Goal: Information Seeking & Learning: Learn about a topic

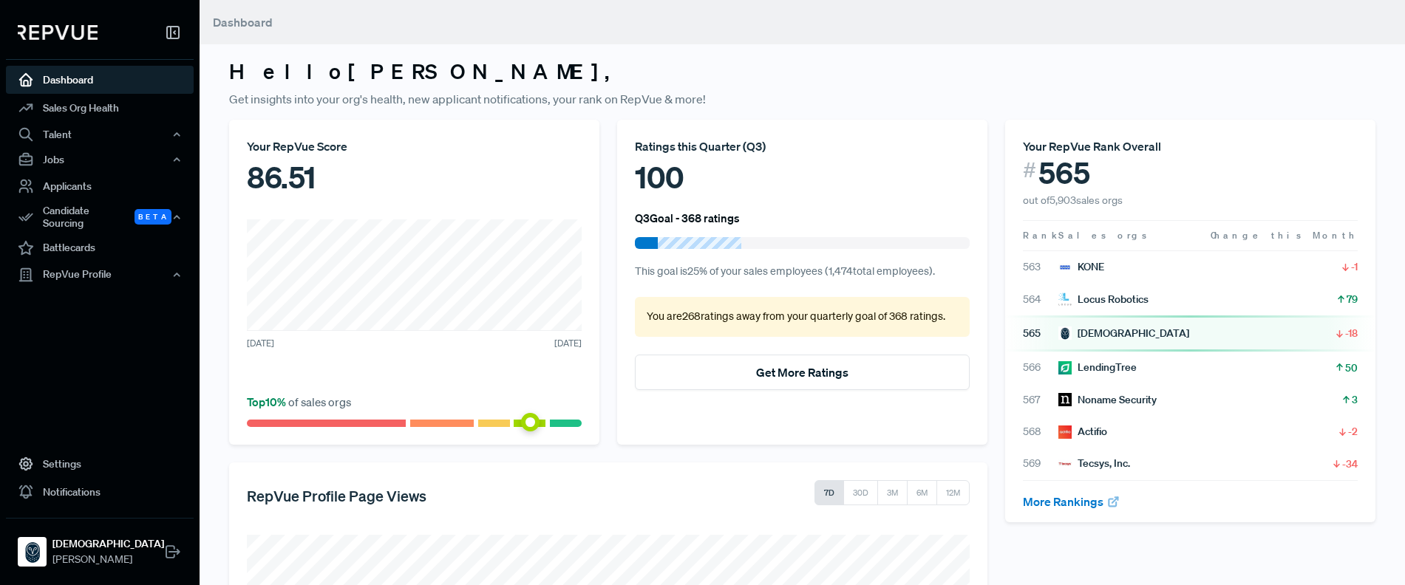
click at [462, 218] on div "Your RepVue Score 86.51 [DATE] [DATE] Top 10 % of sales orgs" at bounding box center [414, 282] width 370 height 325
click at [525, 193] on div "86.51" at bounding box center [414, 177] width 335 height 44
click at [103, 240] on link "Battlecards" at bounding box center [100, 248] width 188 height 28
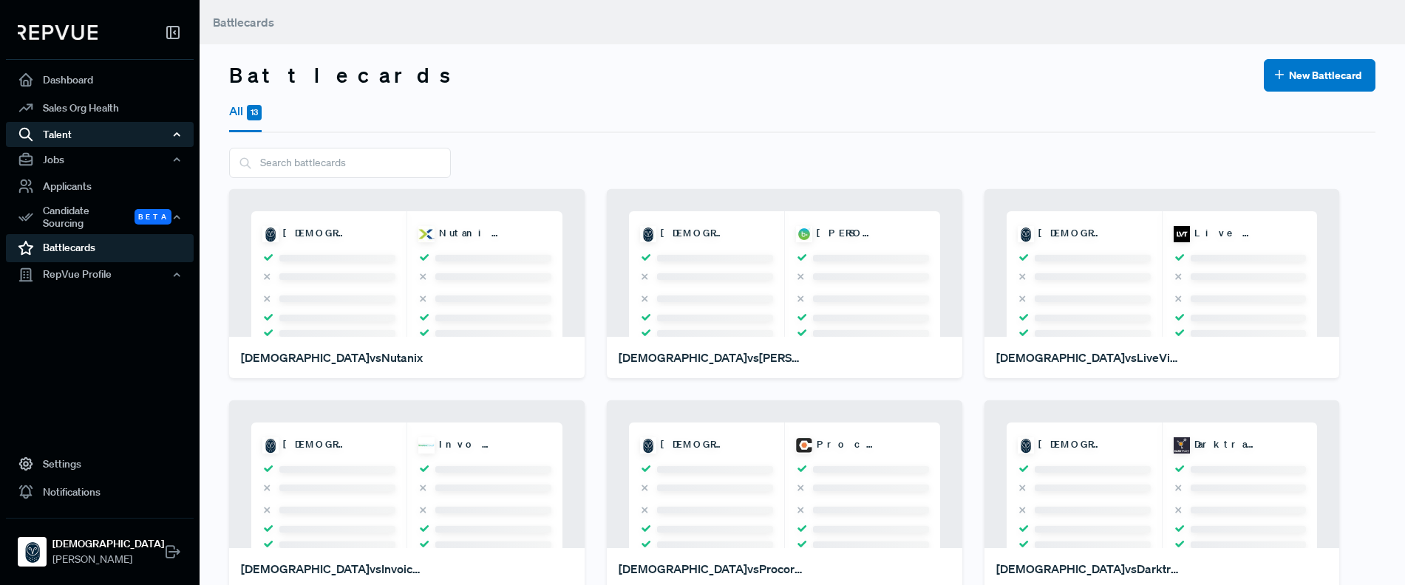
click at [83, 135] on div "Talent" at bounding box center [100, 134] width 188 height 25
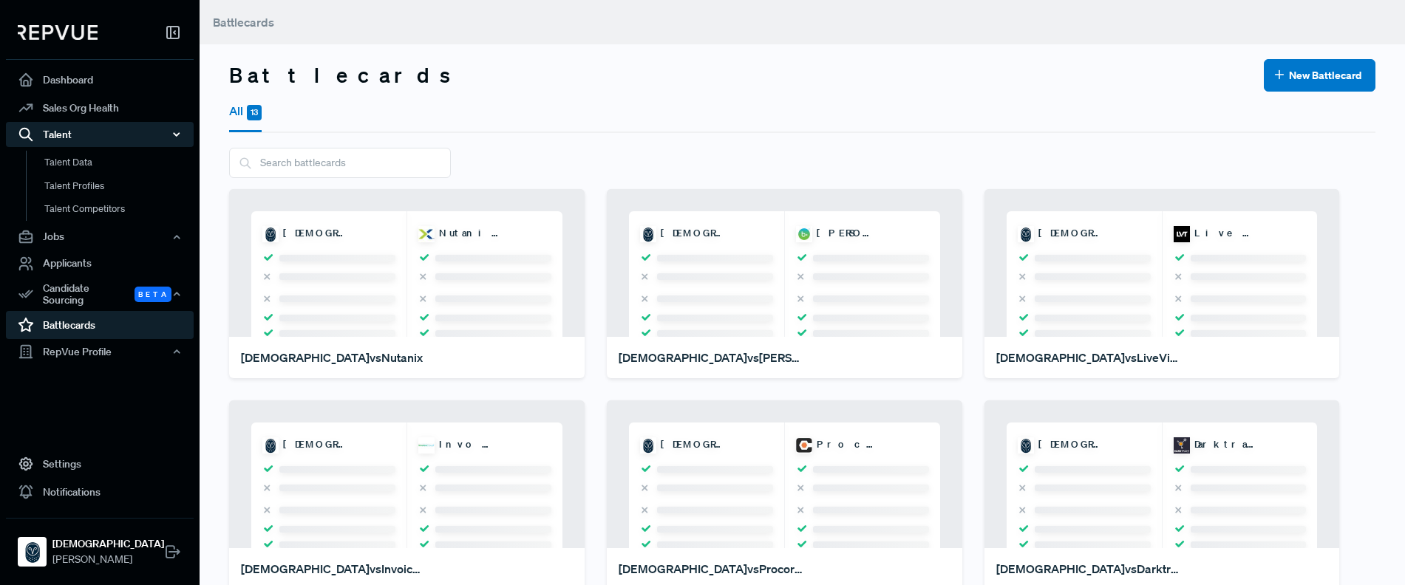
click at [83, 135] on div "Talent" at bounding box center [100, 134] width 188 height 25
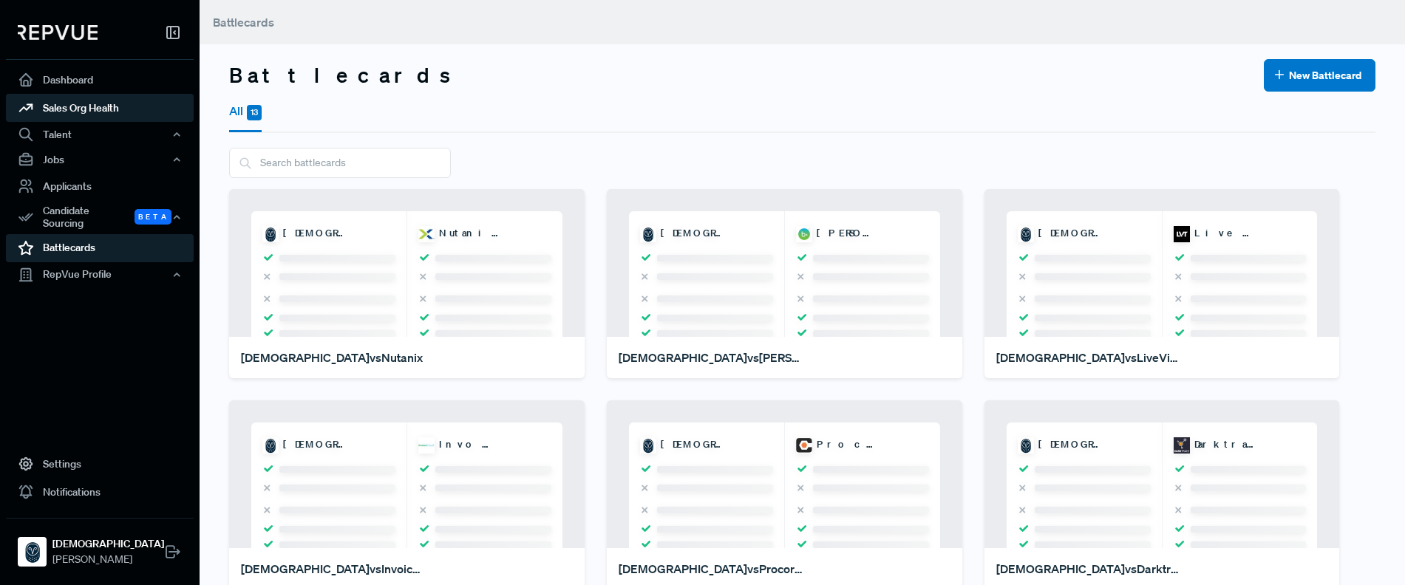
click at [80, 117] on link "Sales Org Health" at bounding box center [100, 108] width 188 height 28
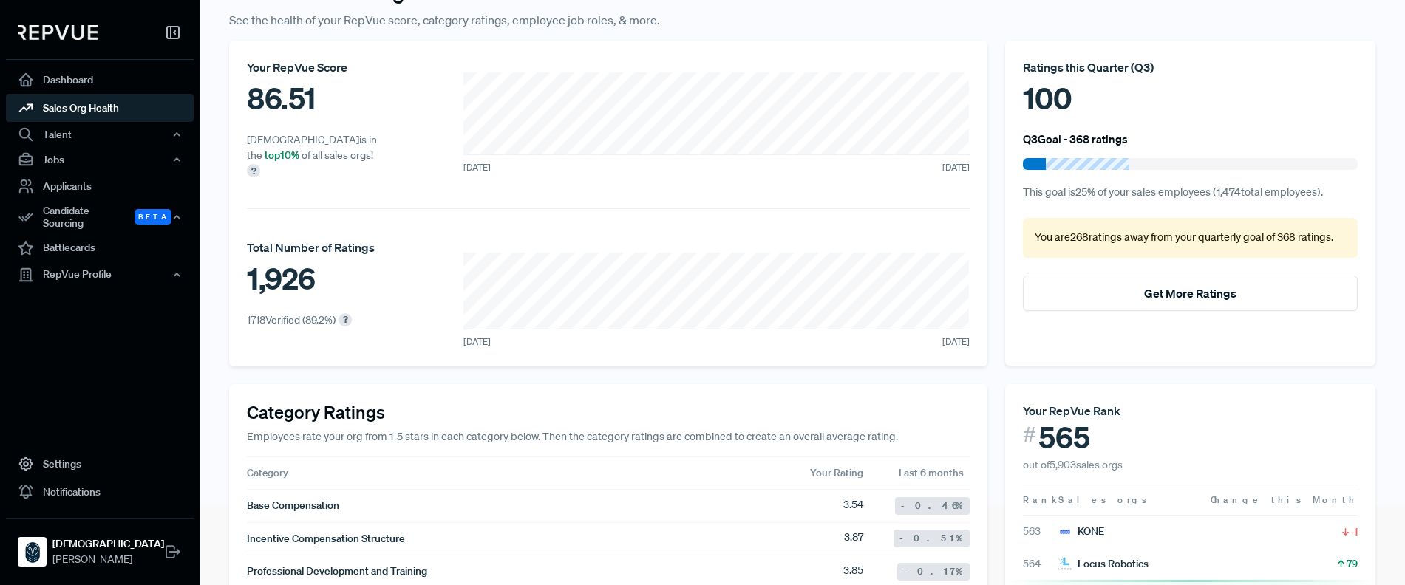
scroll to position [86, 0]
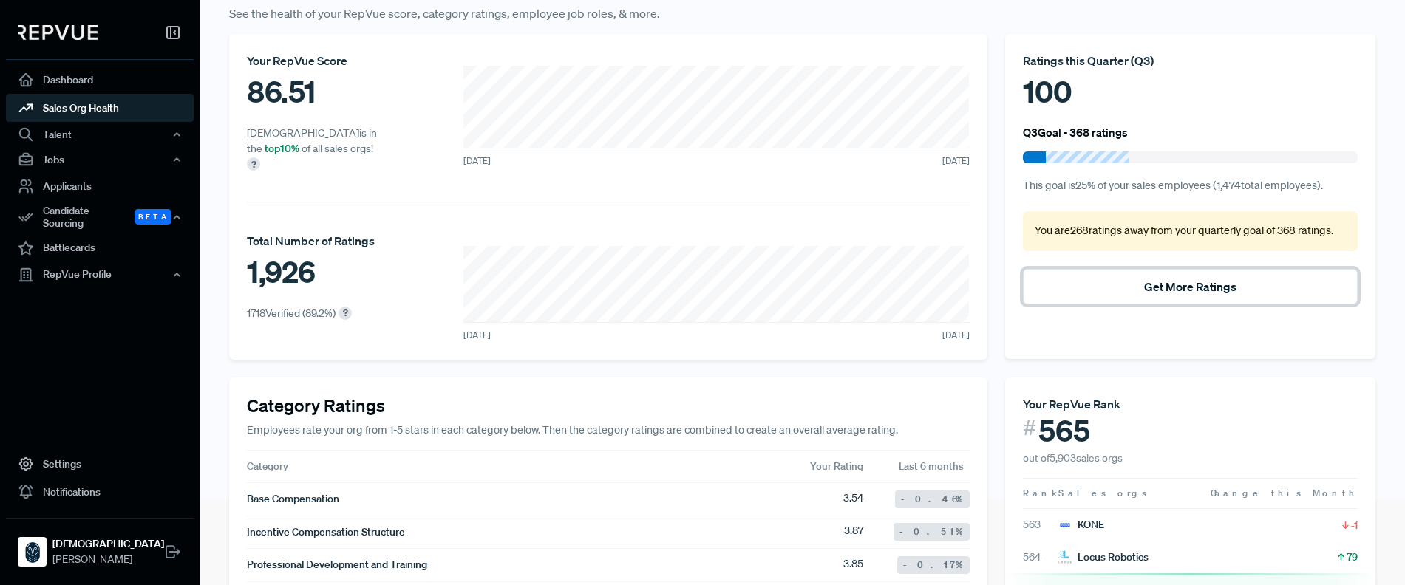
click at [1186, 292] on button "Get More Ratings" at bounding box center [1190, 286] width 335 height 35
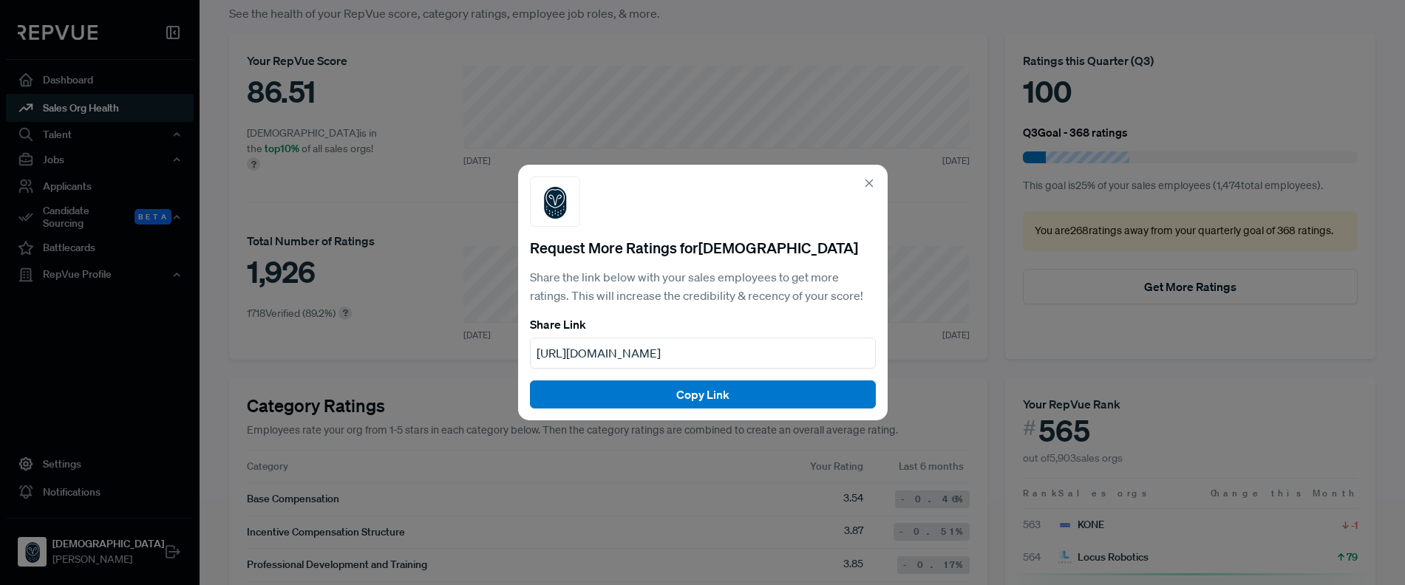
click at [869, 177] on icon at bounding box center [868, 183] width 13 height 13
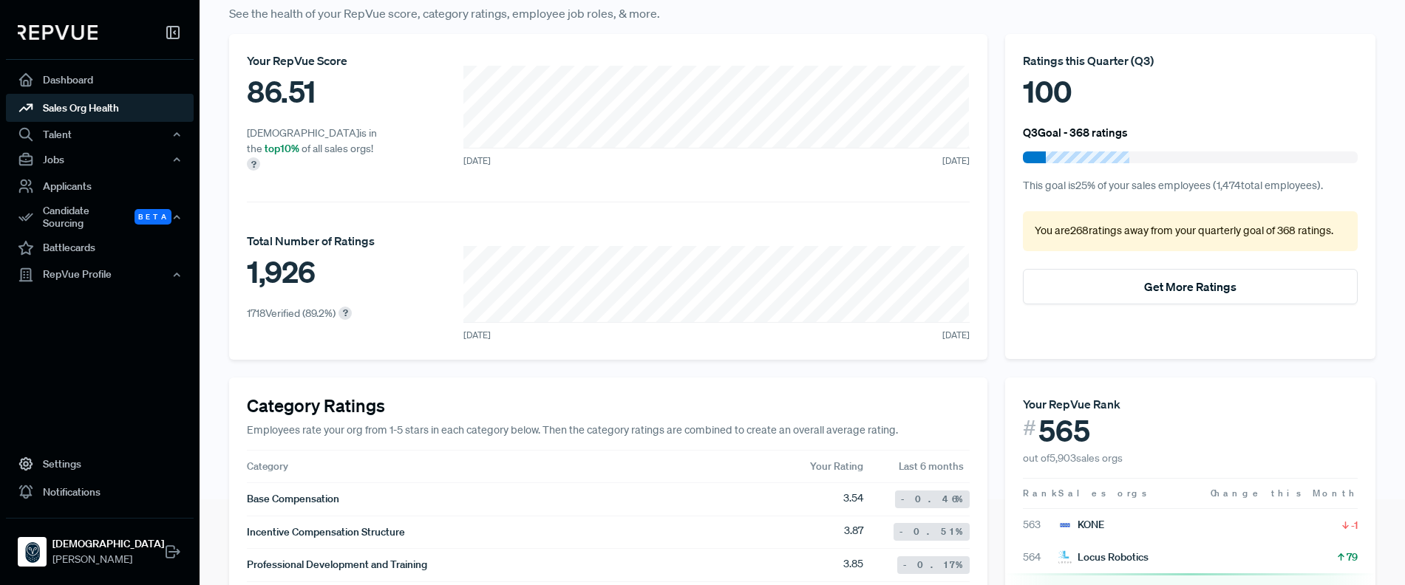
click at [1233, 95] on div "100" at bounding box center [1190, 91] width 335 height 44
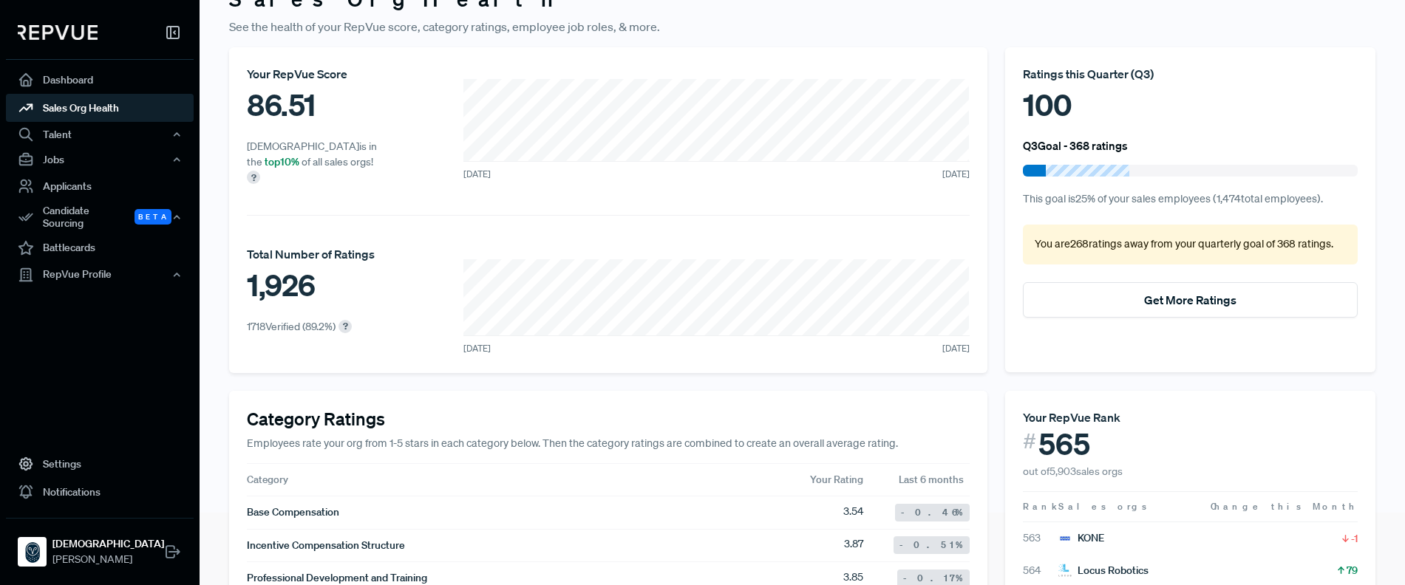
scroll to position [0, 0]
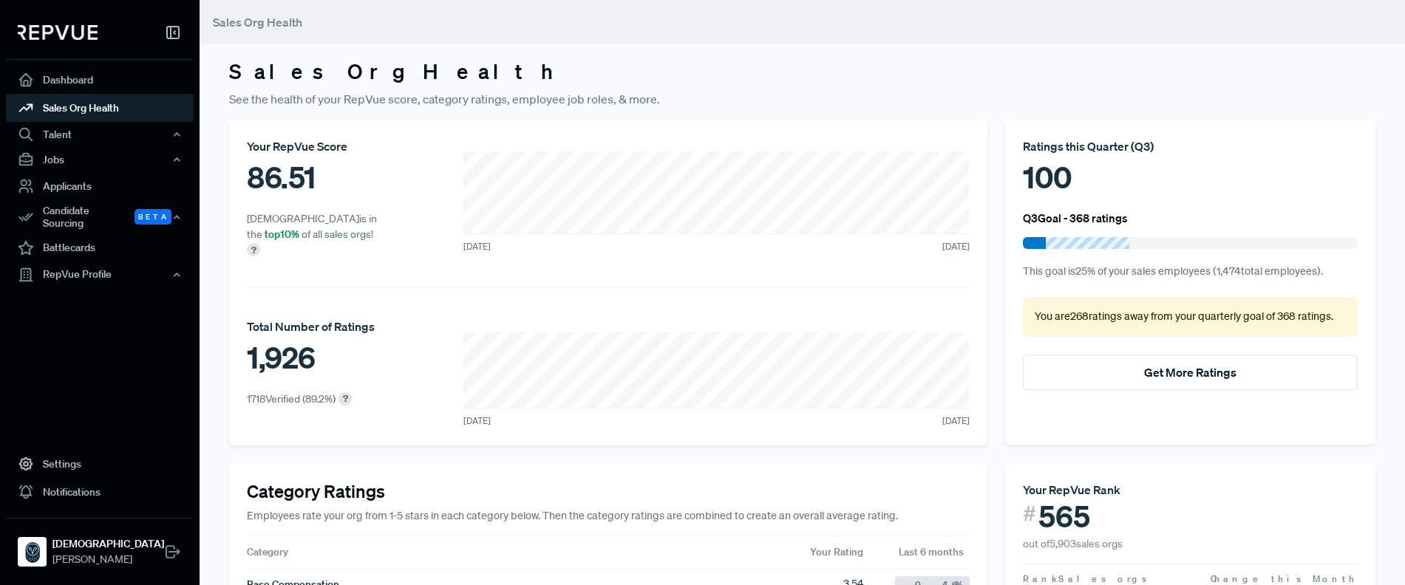
click at [306, 170] on div "86.51" at bounding box center [318, 177] width 142 height 44
click at [1127, 369] on button "Get More Ratings" at bounding box center [1190, 372] width 335 height 35
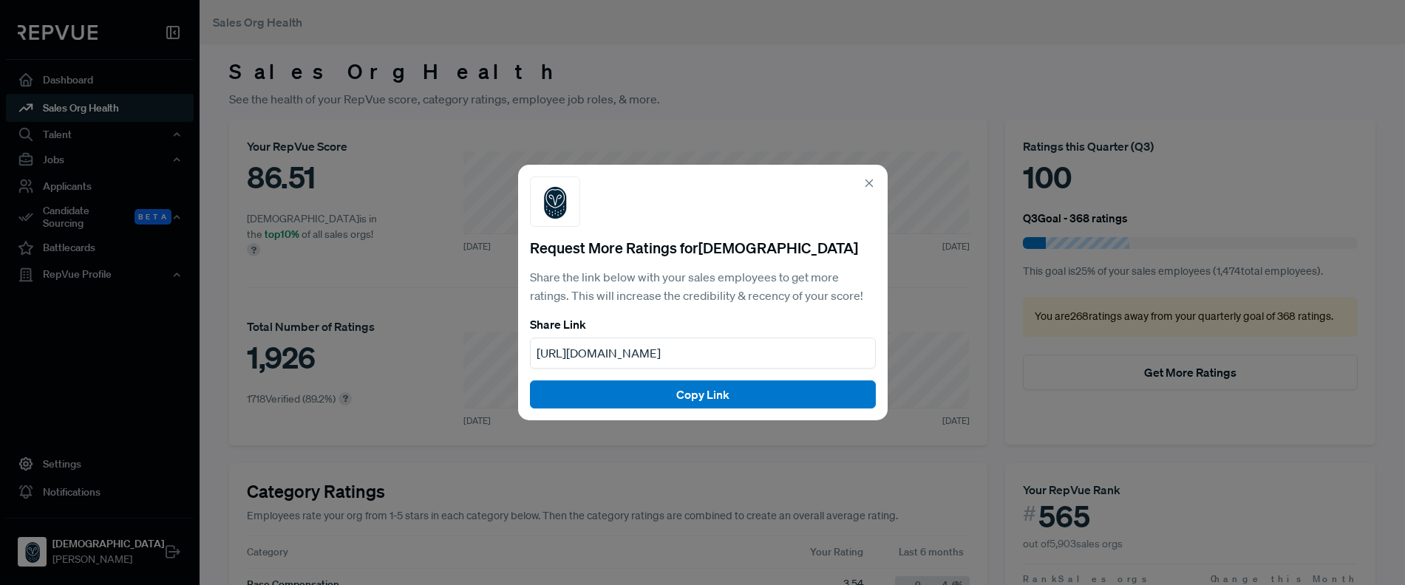
click at [873, 177] on icon at bounding box center [868, 183] width 13 height 13
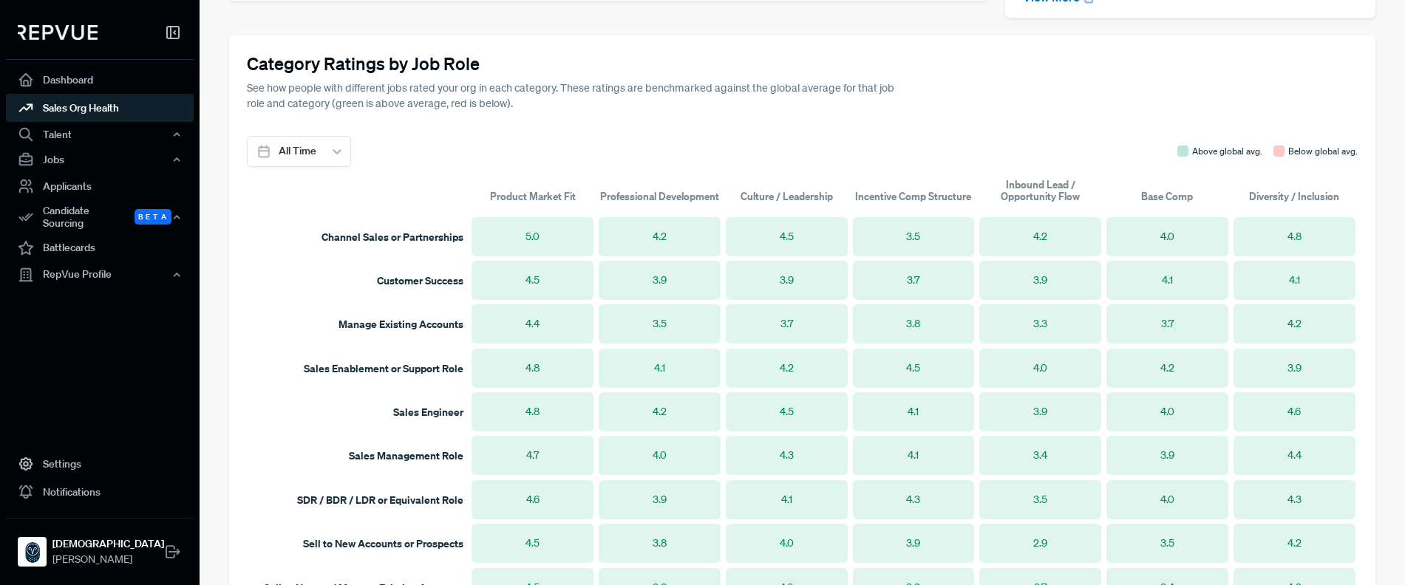
scroll to position [1304, 0]
